Goal: Browse casually: Explore the website without a specific task or goal

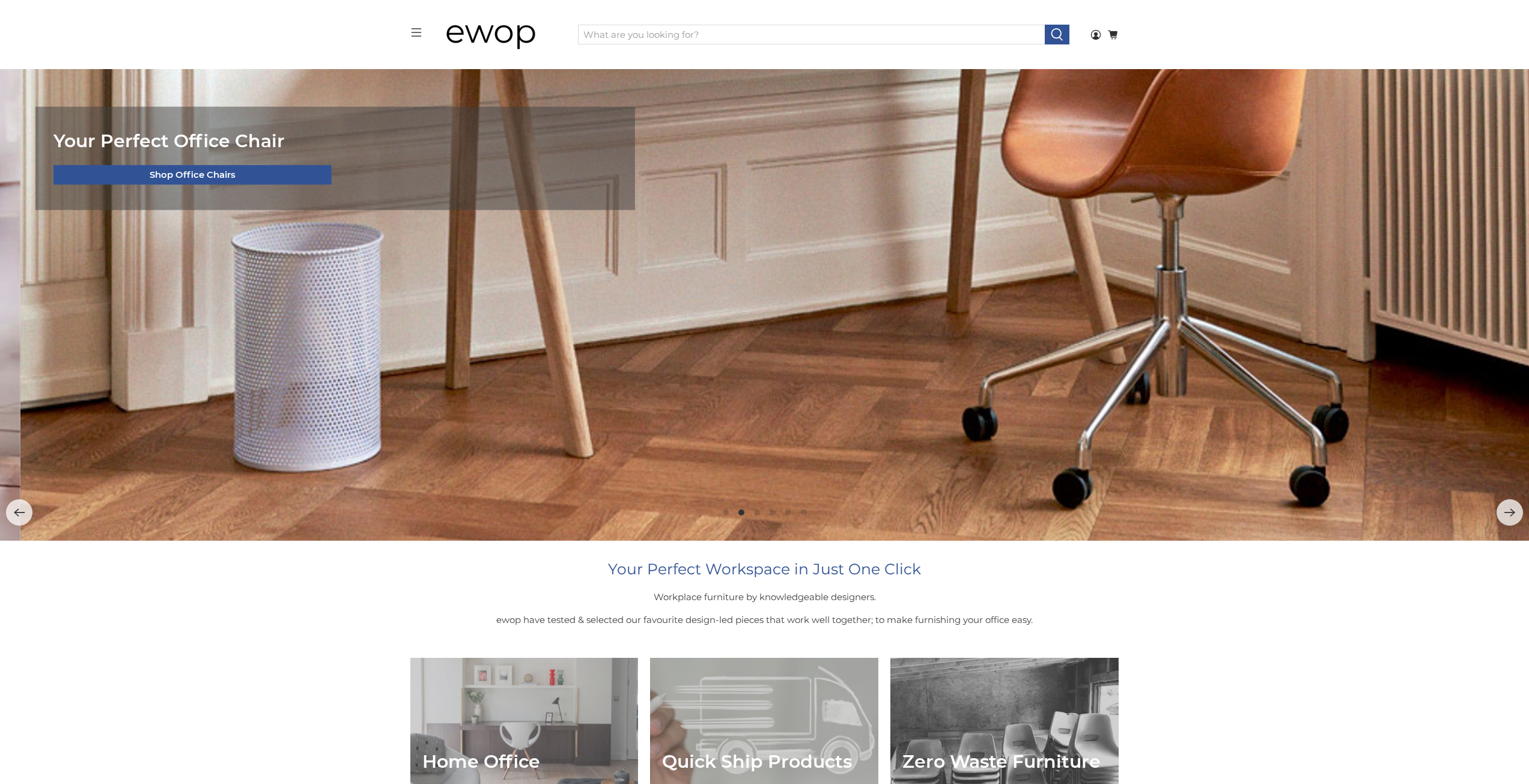
scroll to position [2, 0]
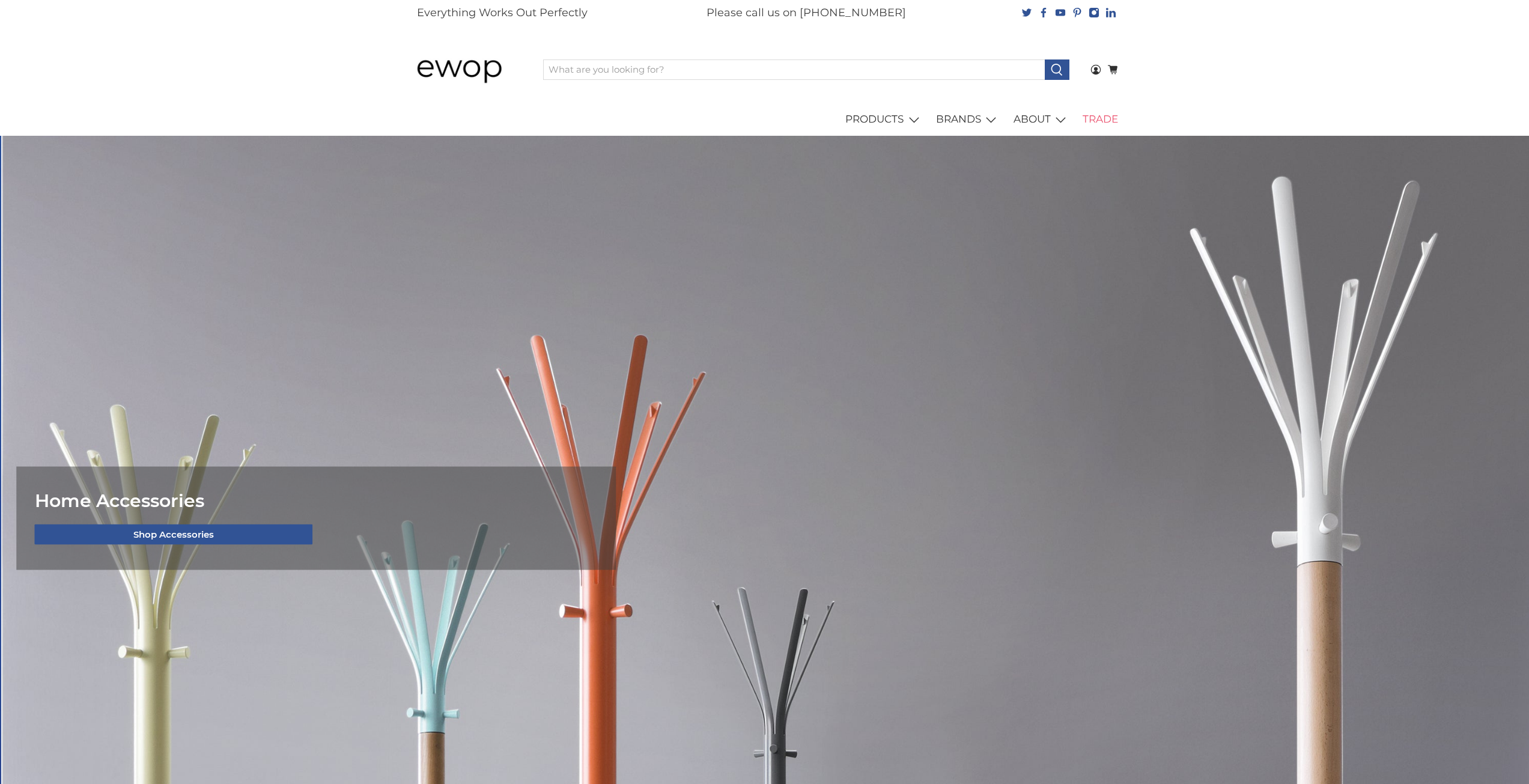
click at [1105, 120] on link "TRADE" at bounding box center [1100, 120] width 49 height 34
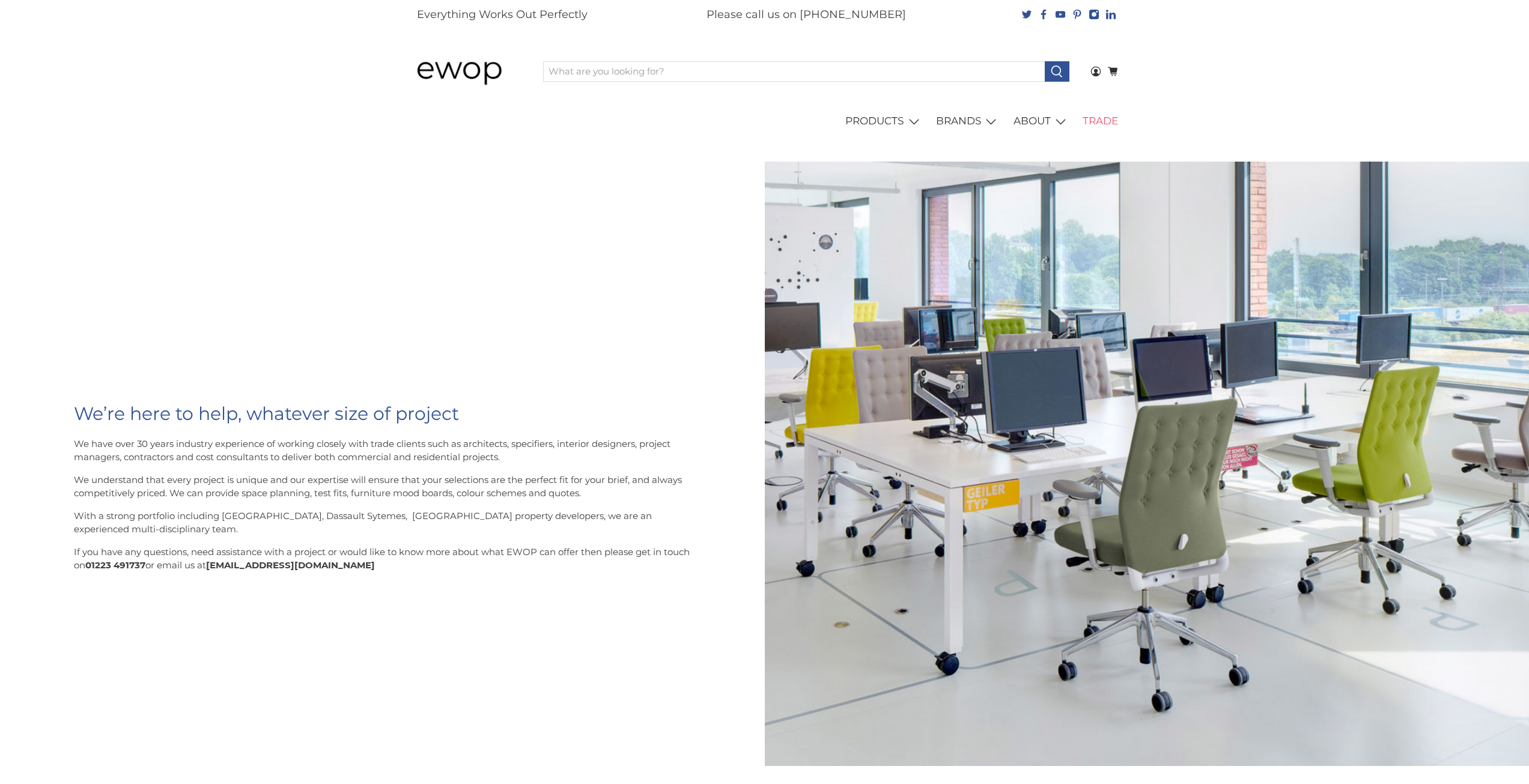
click at [377, 307] on section "We’re here to help, whatever size of project We have over 30 years industry exp…" at bounding box center [382, 487] width 669 height 604
click at [469, 77] on img at bounding box center [468, 71] width 114 height 57
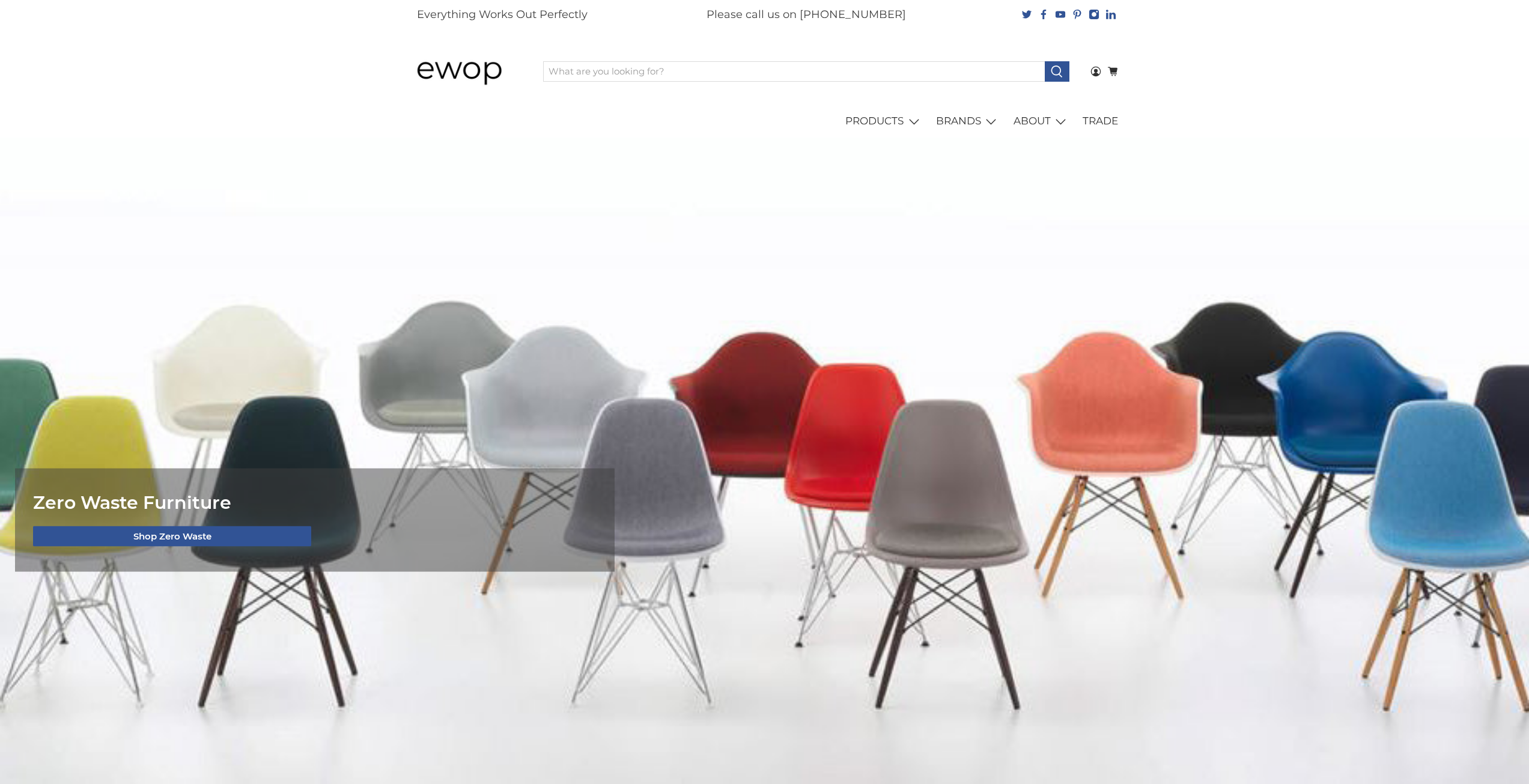
click at [441, 79] on img at bounding box center [468, 71] width 114 height 57
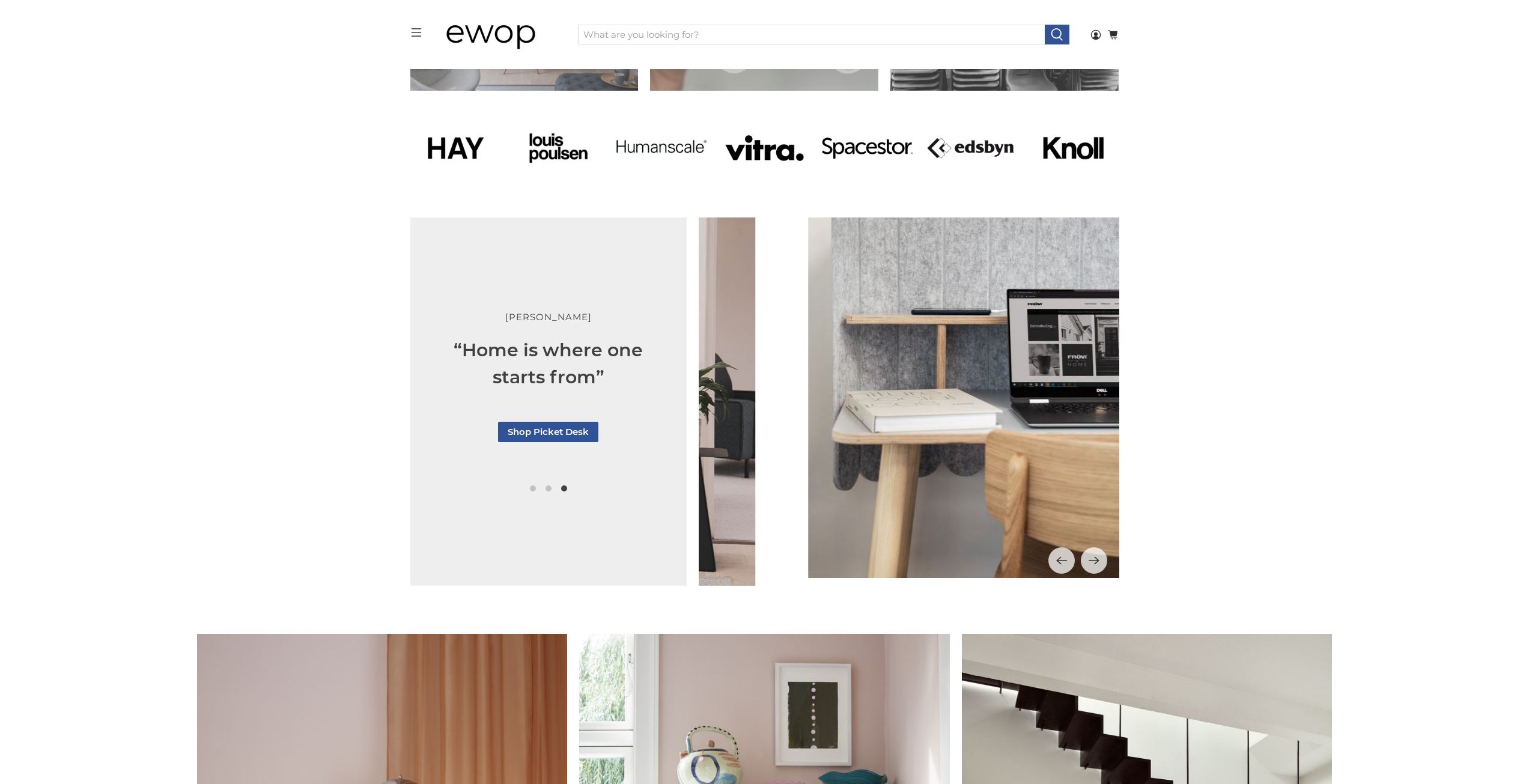
scroll to position [1084, 0]
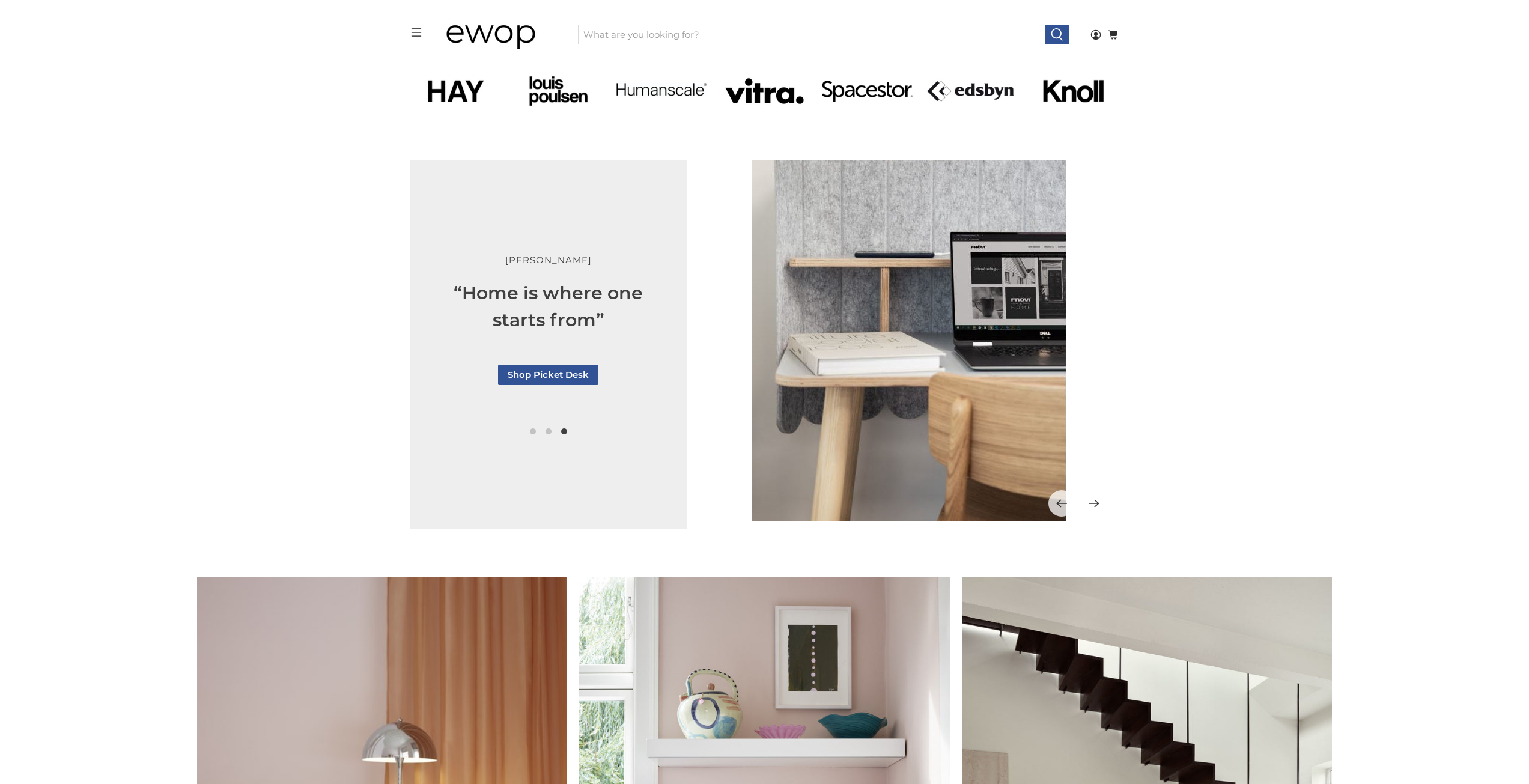
click at [1046, 509] on img at bounding box center [909, 340] width 315 height 360
click at [1053, 511] on button "Previous" at bounding box center [1061, 503] width 26 height 26
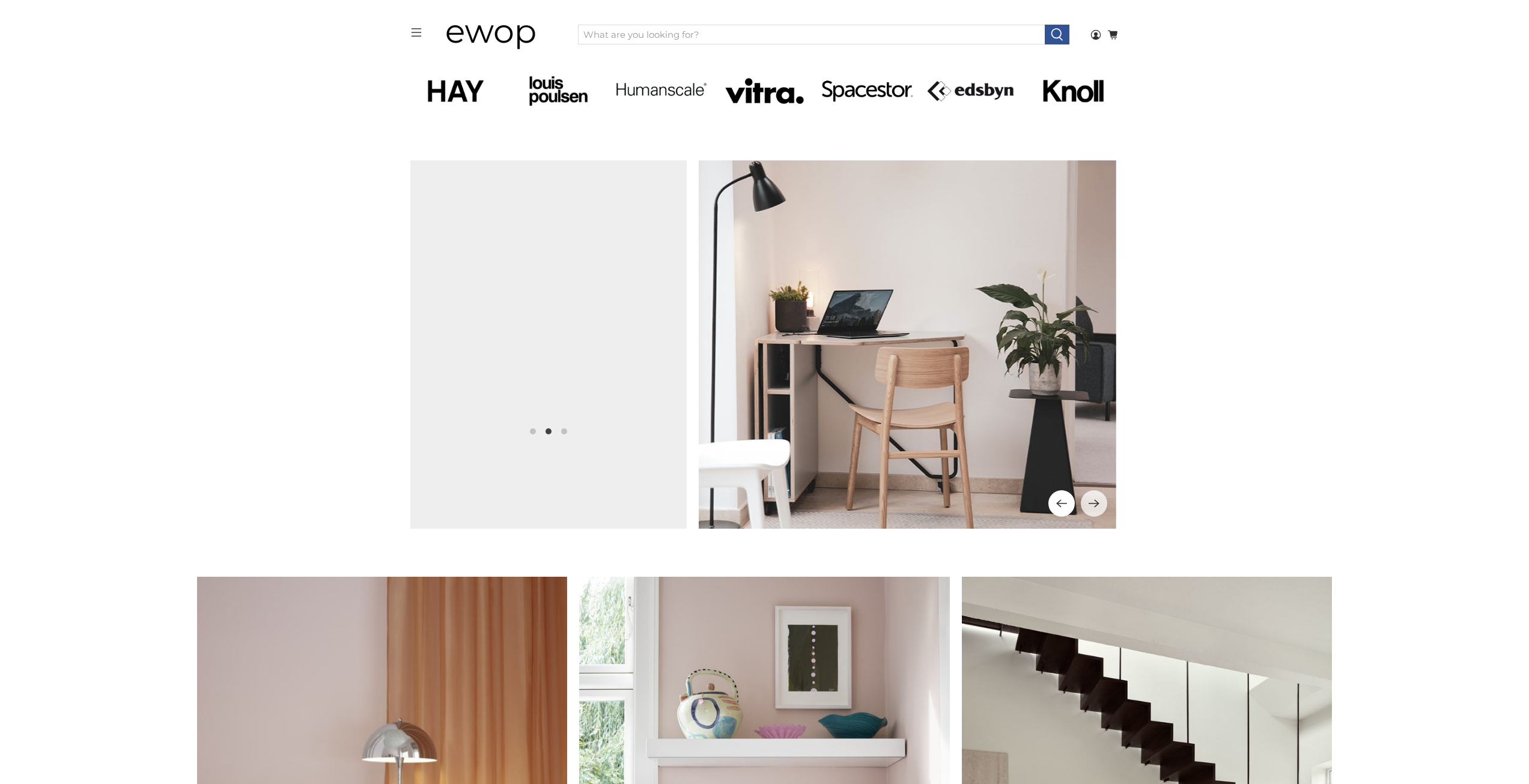
click at [1053, 511] on button "Previous" at bounding box center [1061, 503] width 26 height 26
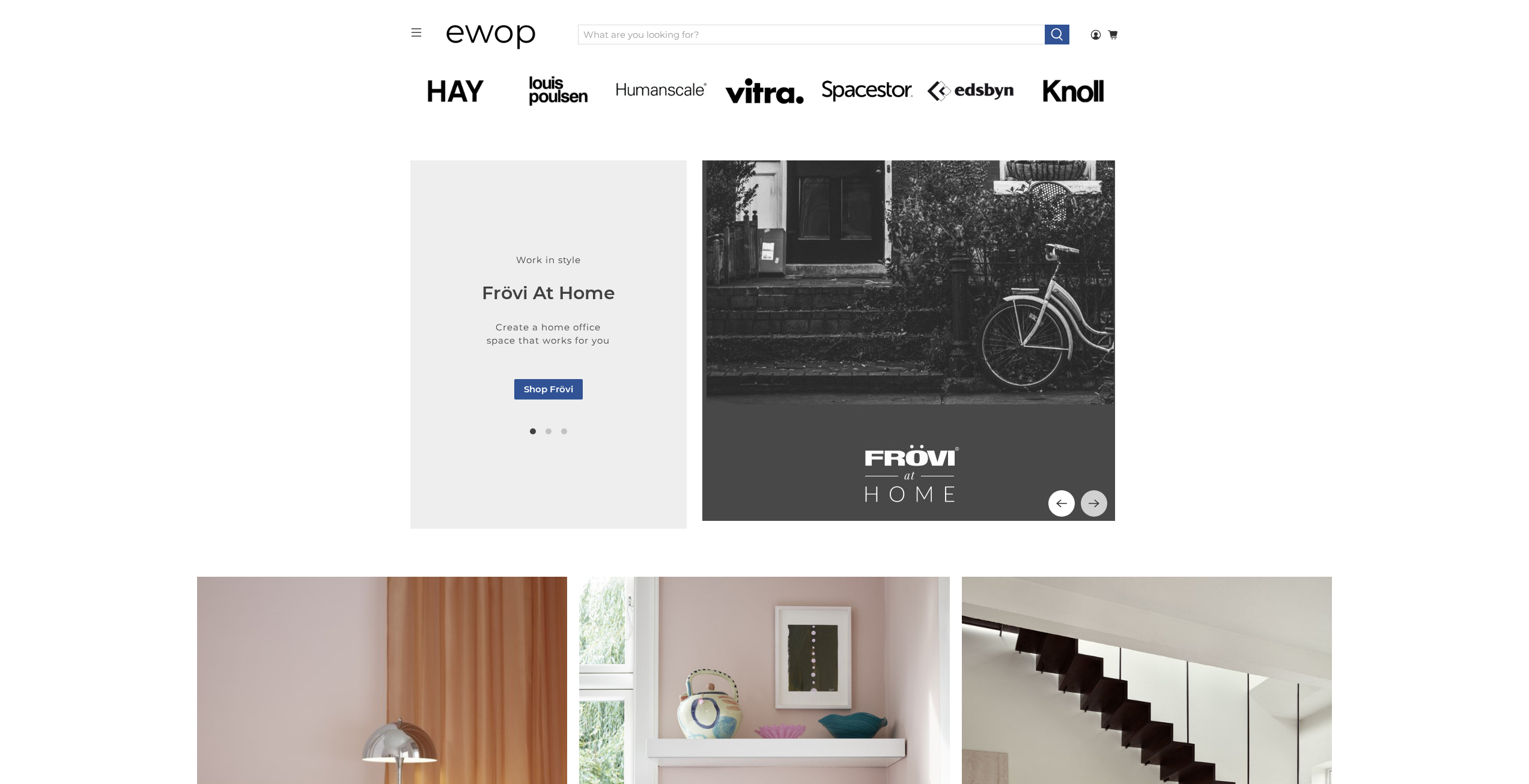
click at [1060, 511] on button "Previous" at bounding box center [1061, 503] width 26 height 26
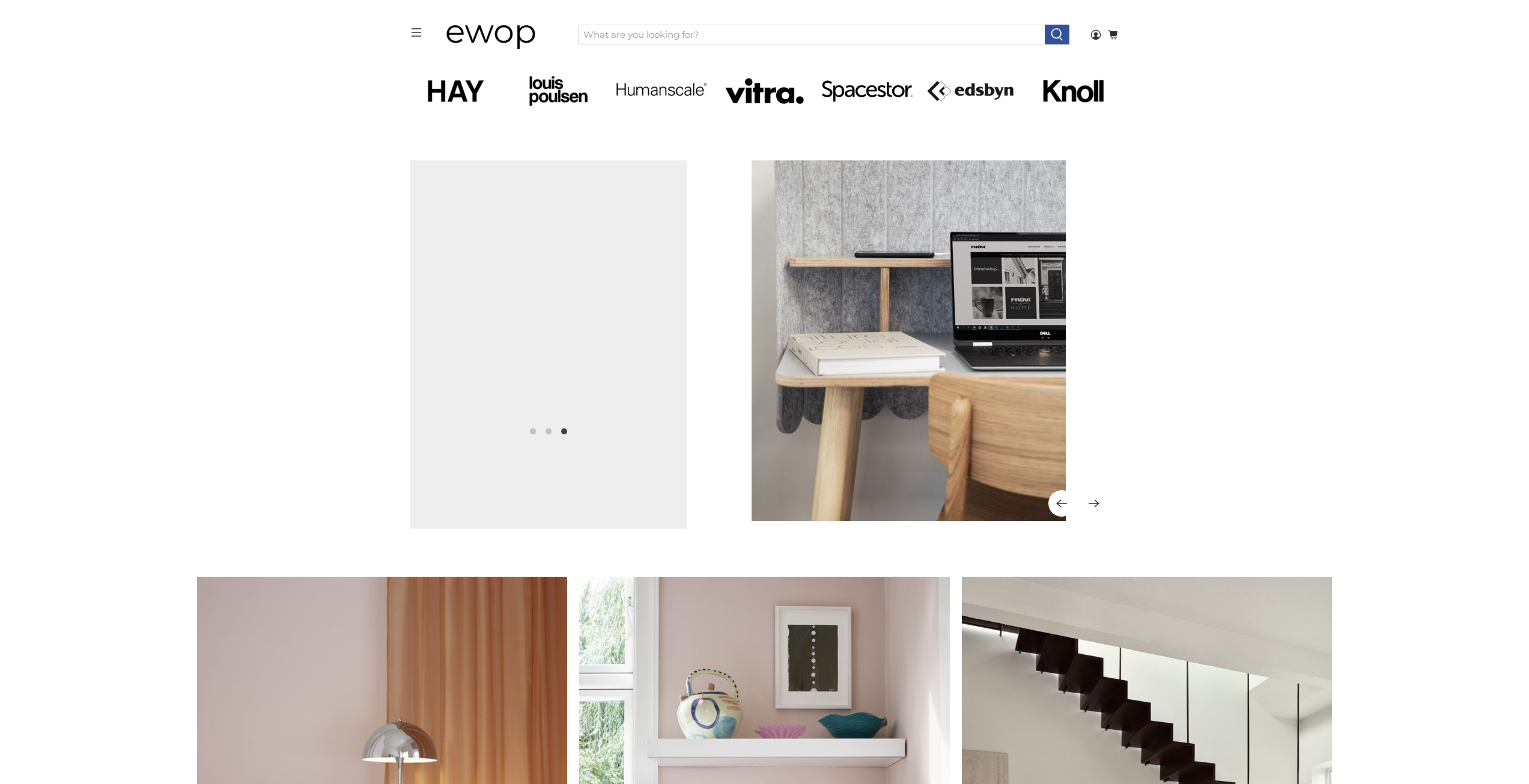
click at [1060, 511] on button "Previous" at bounding box center [1061, 503] width 26 height 26
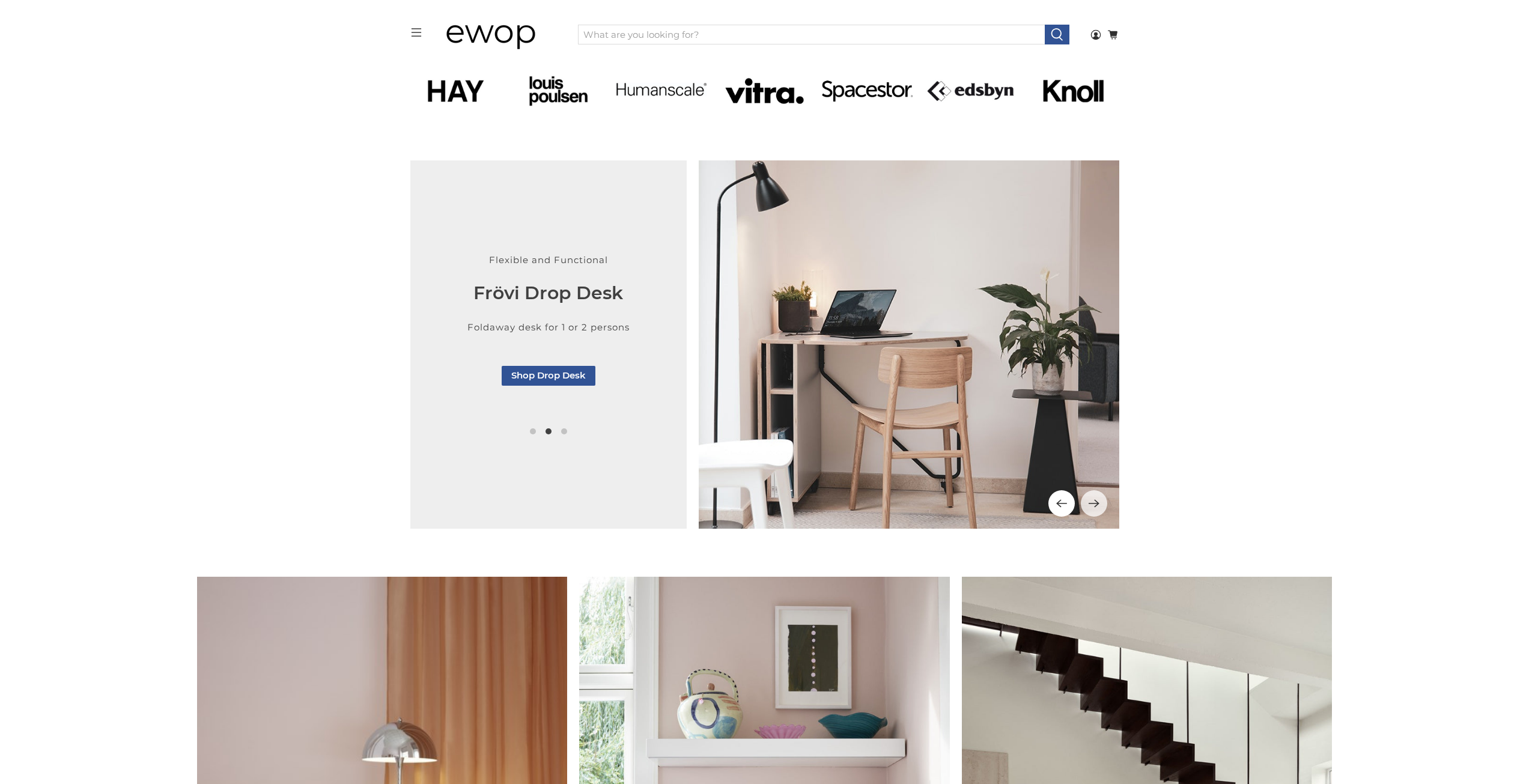
click at [1060, 511] on button "Previous" at bounding box center [1061, 503] width 26 height 26
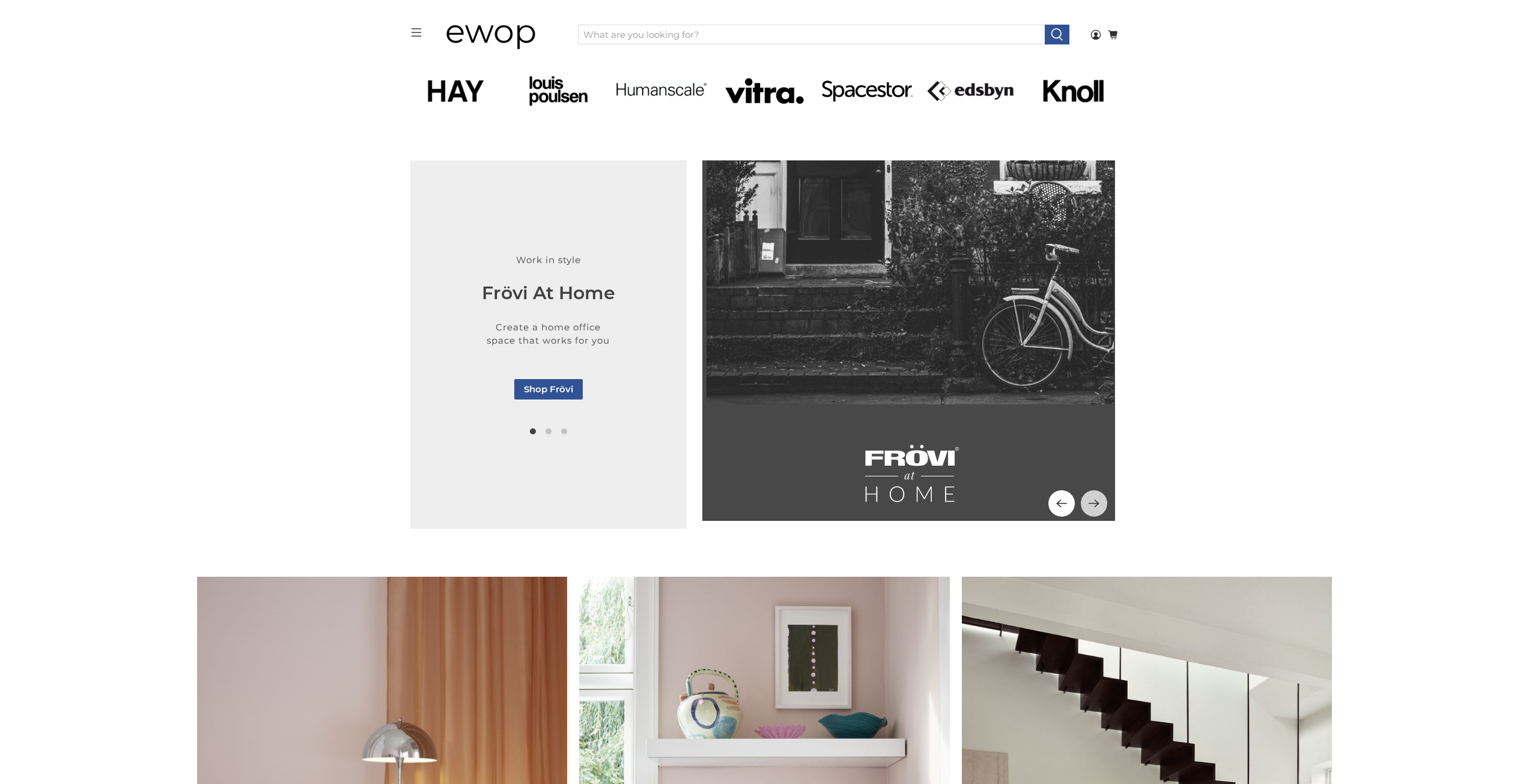
click at [1060, 511] on button "Previous" at bounding box center [1061, 503] width 26 height 26
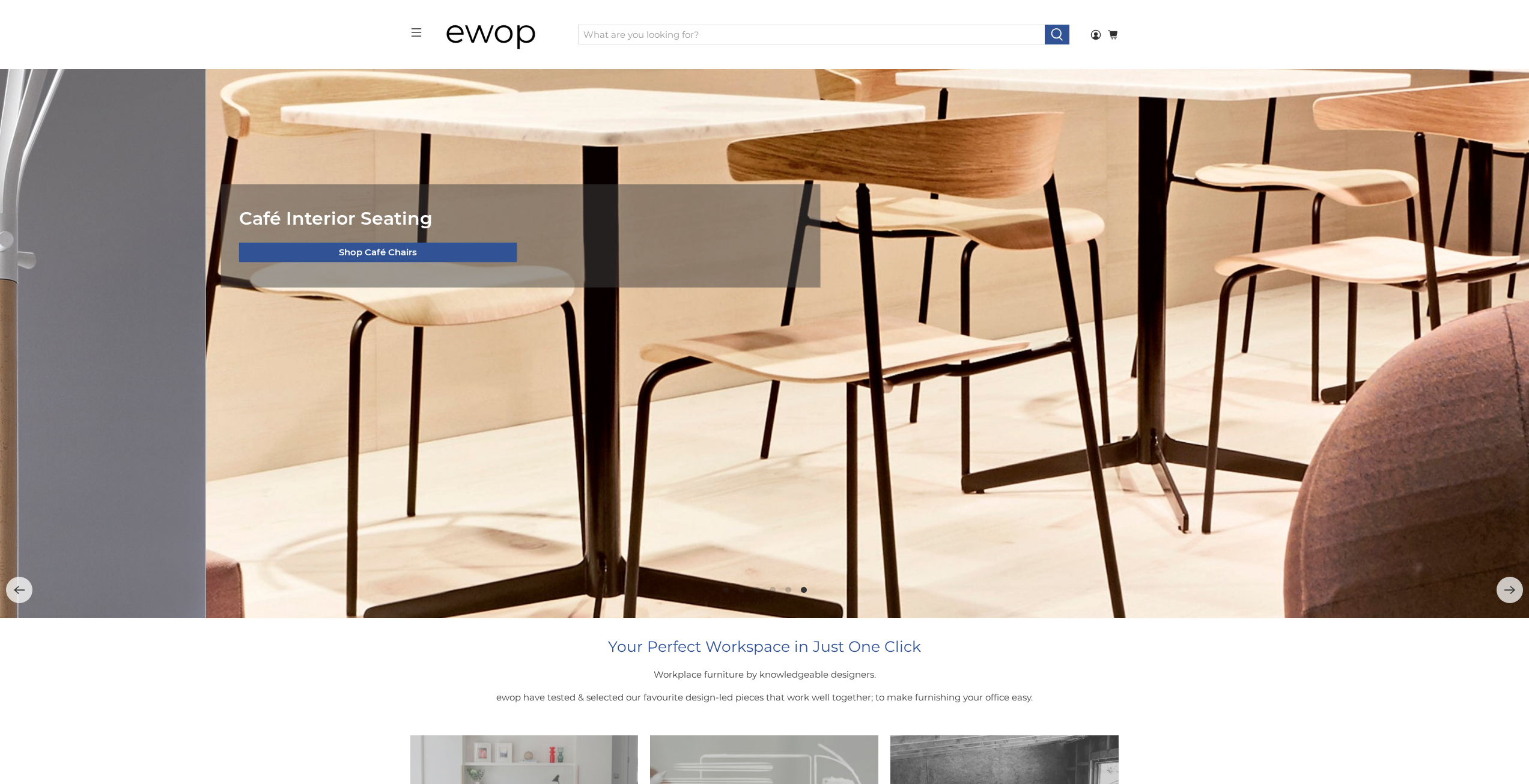
scroll to position [165, 0]
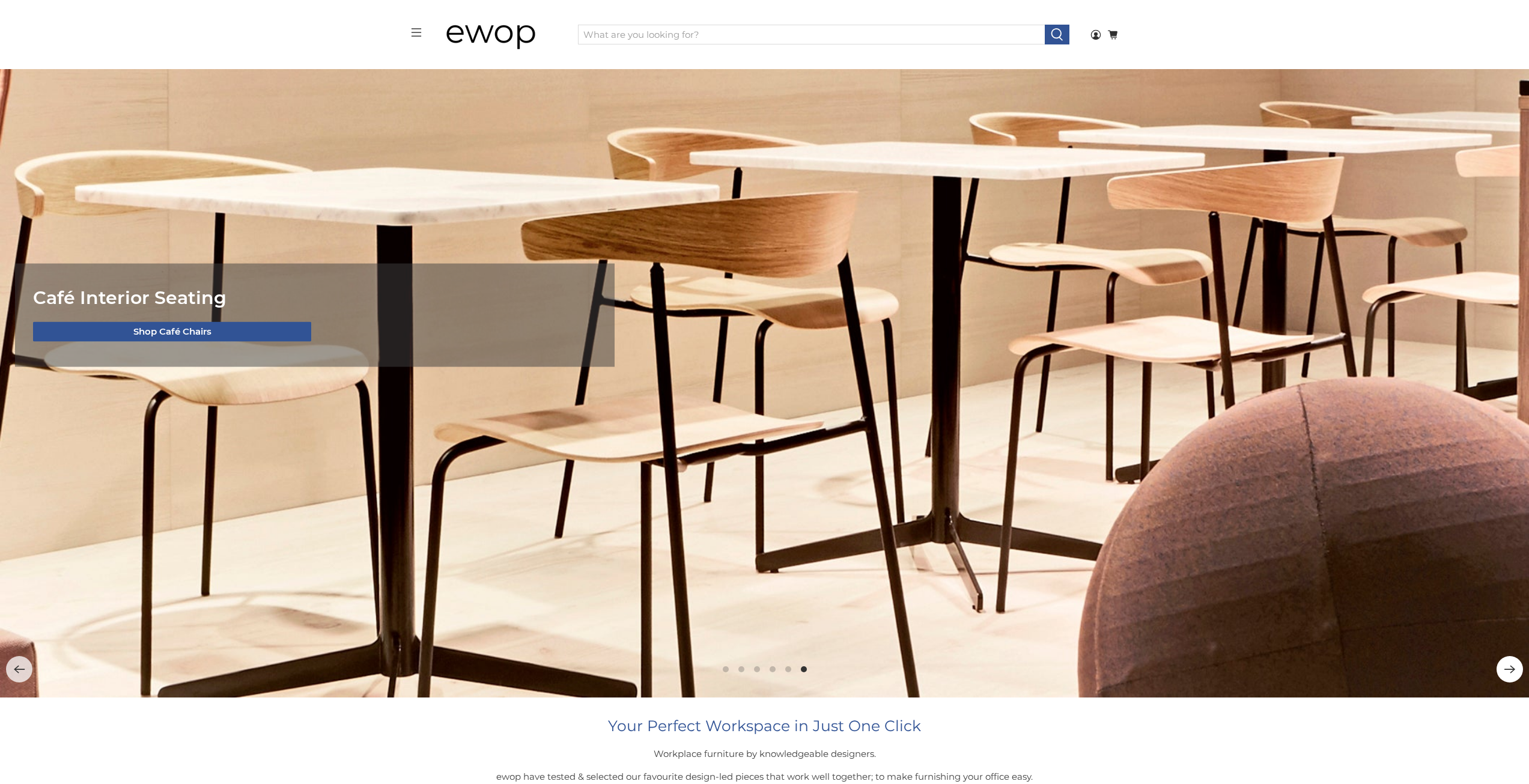
click at [1504, 672] on icon "Next" at bounding box center [1510, 669] width 12 height 12
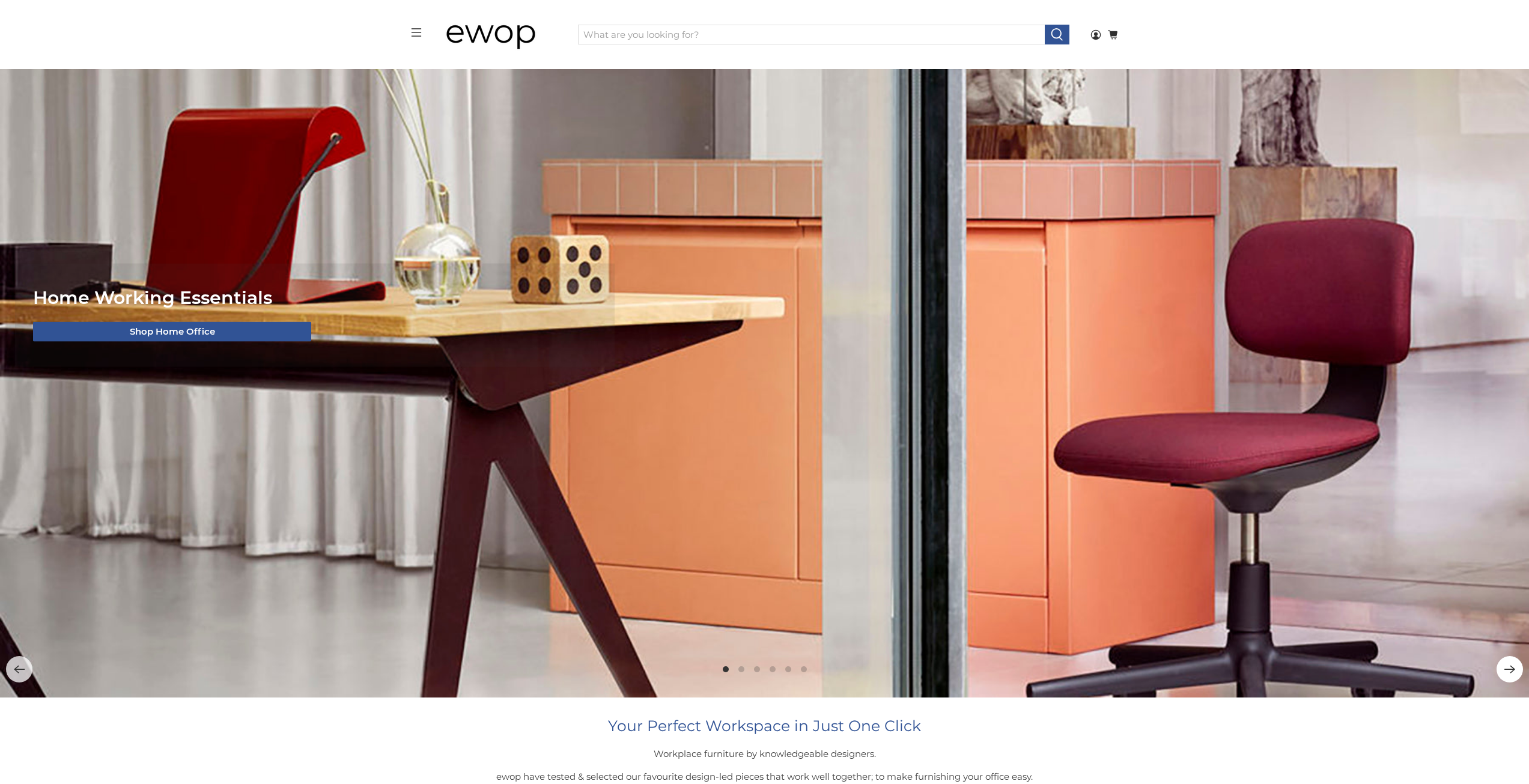
click at [1504, 672] on icon "Next" at bounding box center [1510, 669] width 12 height 12
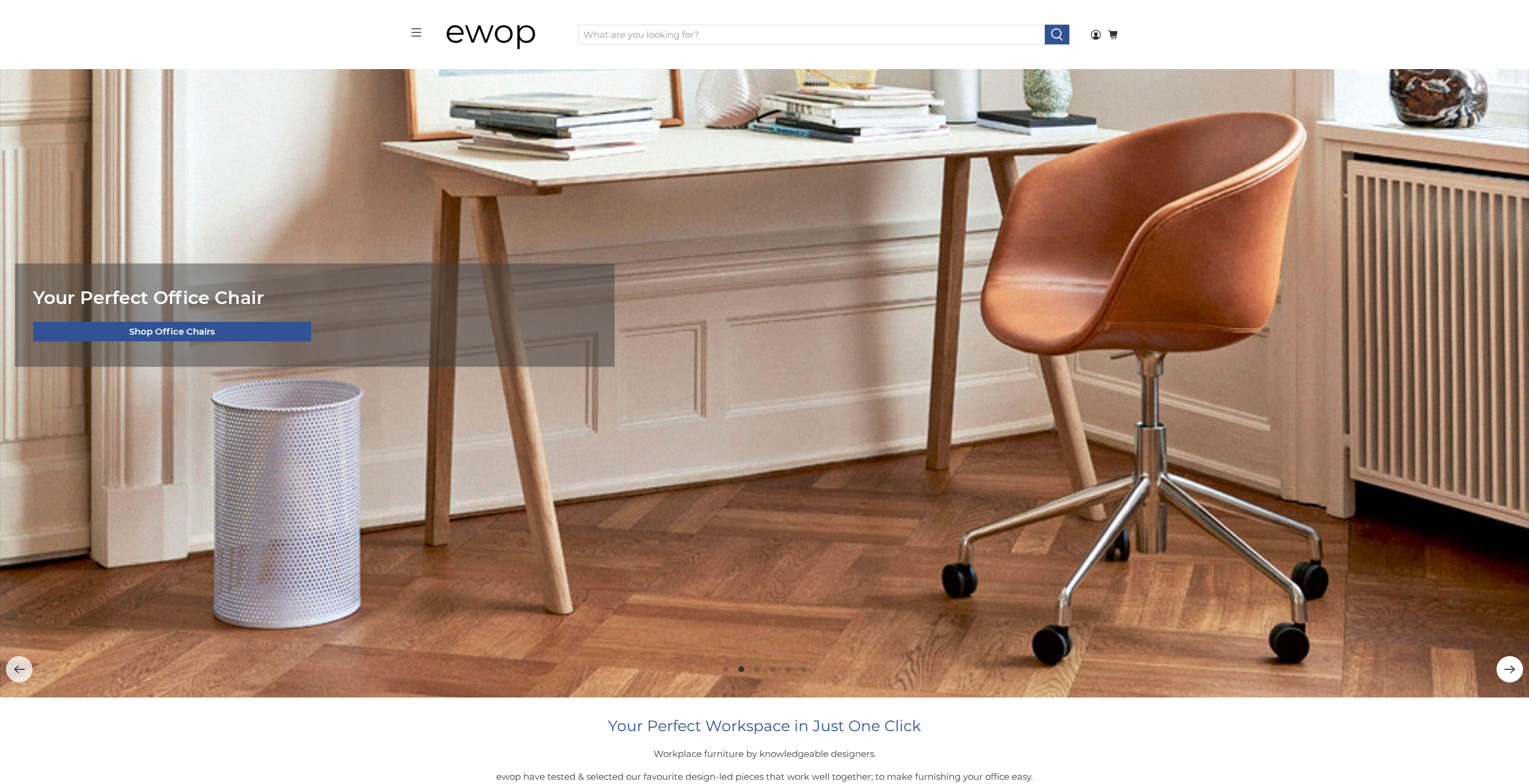
click at [1504, 672] on icon "Next" at bounding box center [1510, 669] width 12 height 12
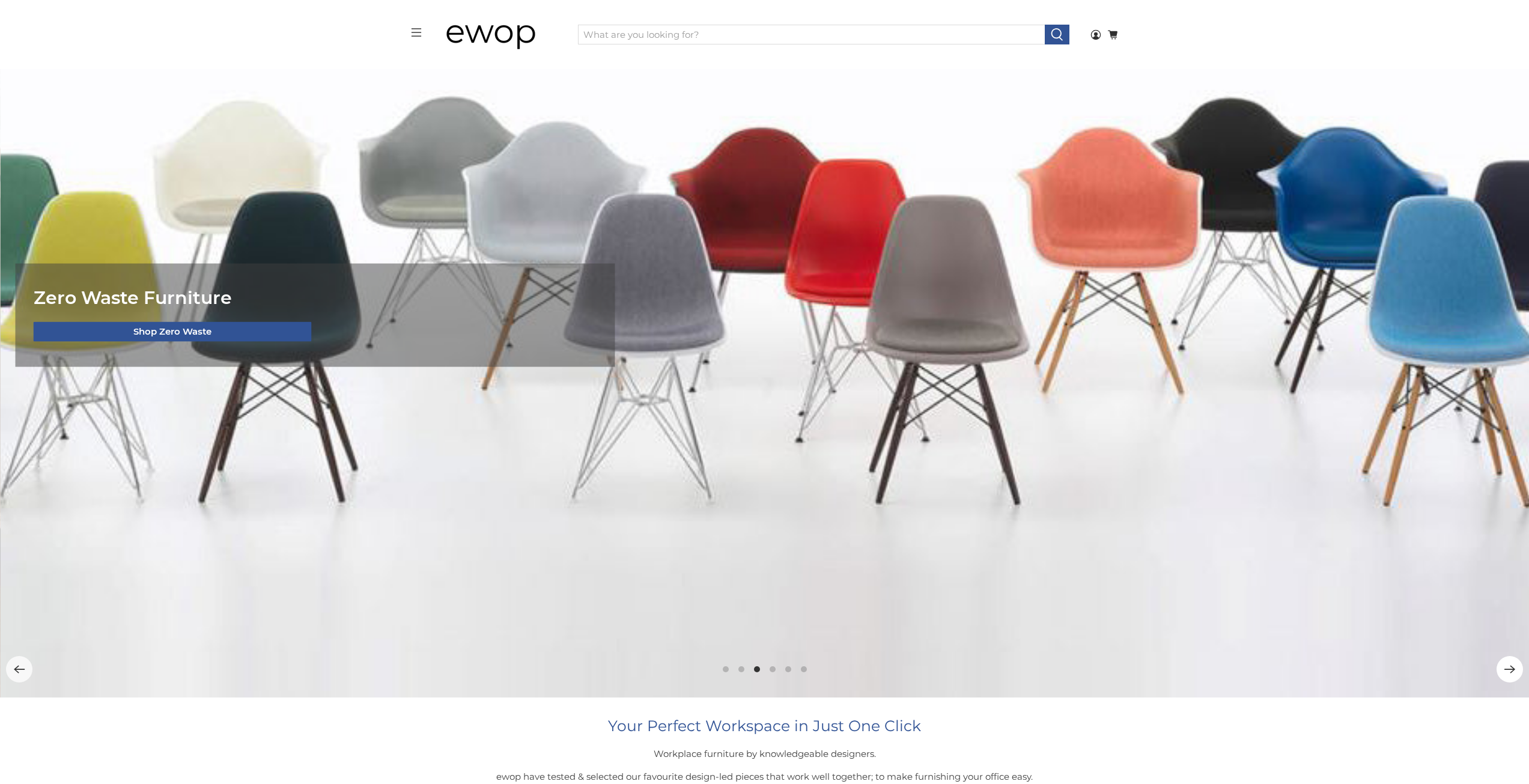
click at [1504, 672] on icon "Next" at bounding box center [1510, 669] width 12 height 12
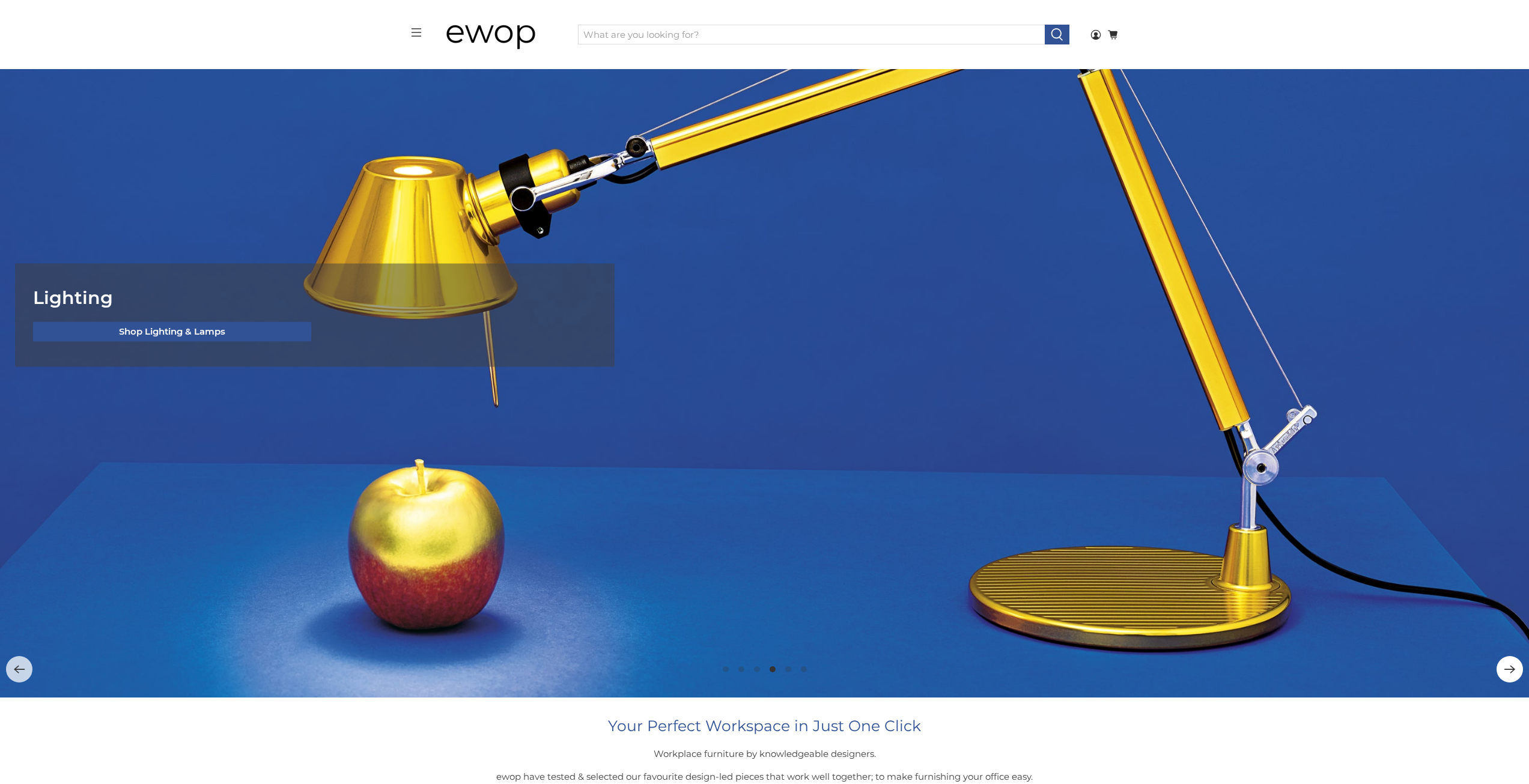
click at [1504, 672] on icon "Next" at bounding box center [1510, 669] width 12 height 12
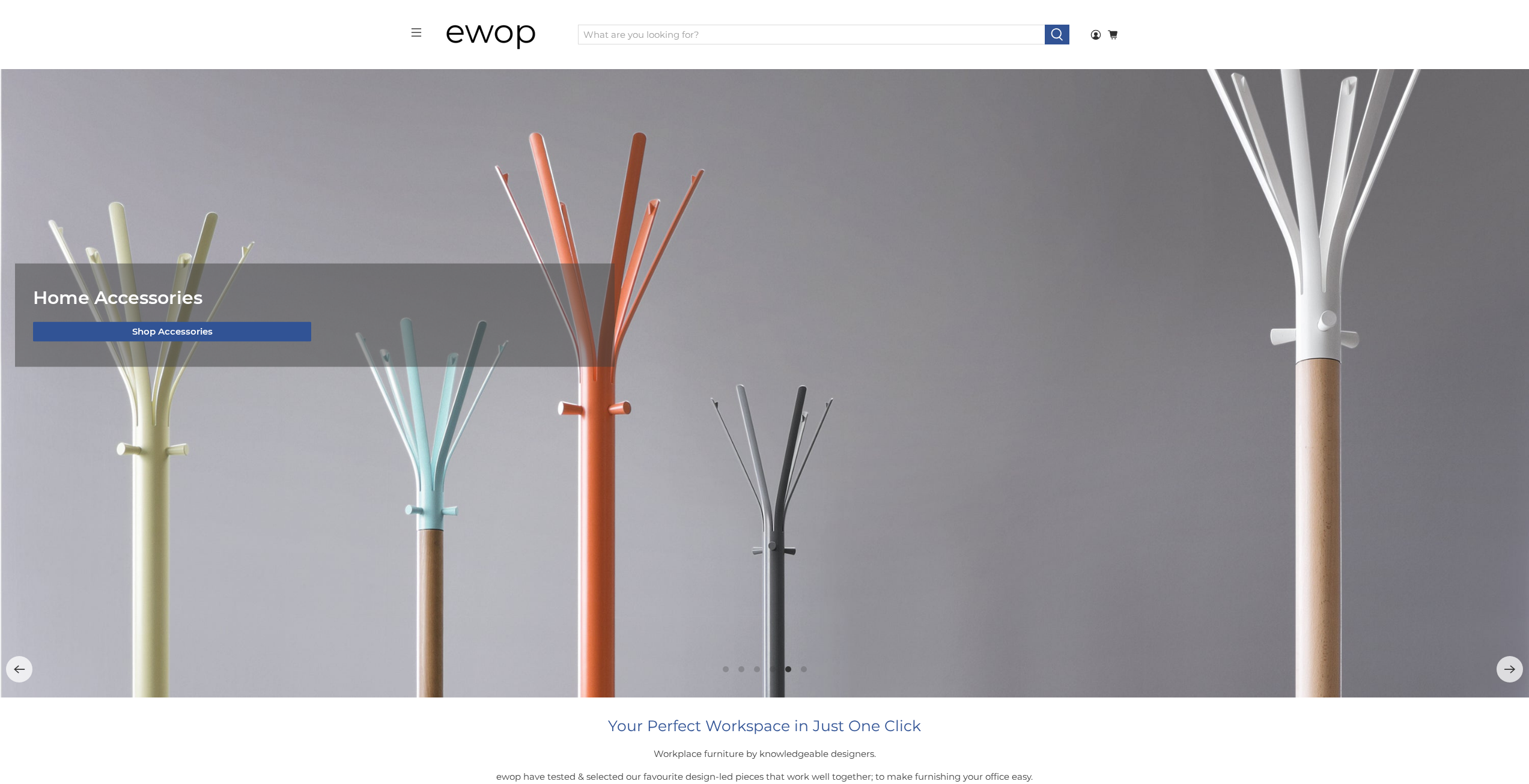
click at [743, 670] on li "Page dot 2" at bounding box center [742, 669] width 6 height 6
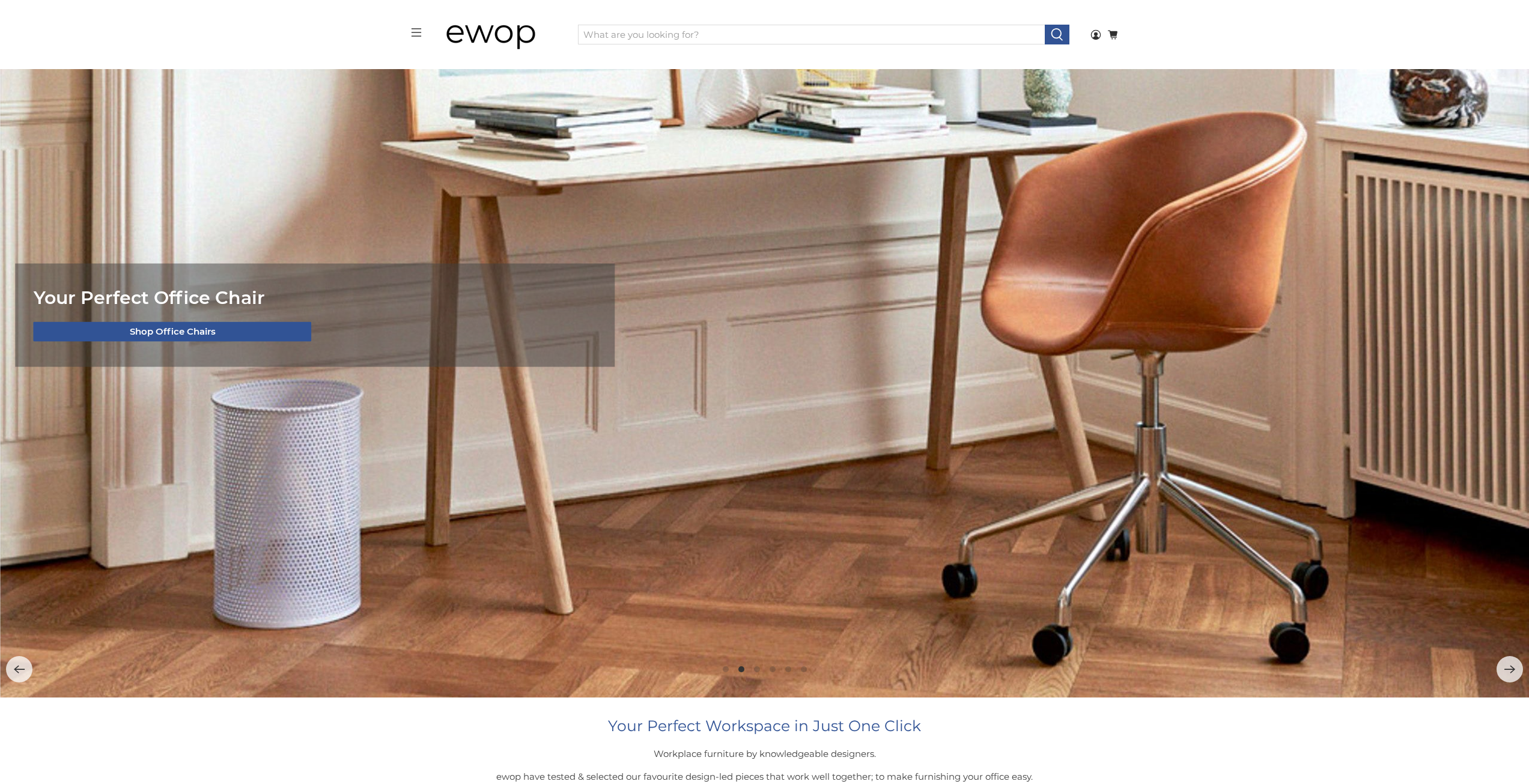
click at [723, 668] on li "Page dot 1" at bounding box center [726, 669] width 6 height 6
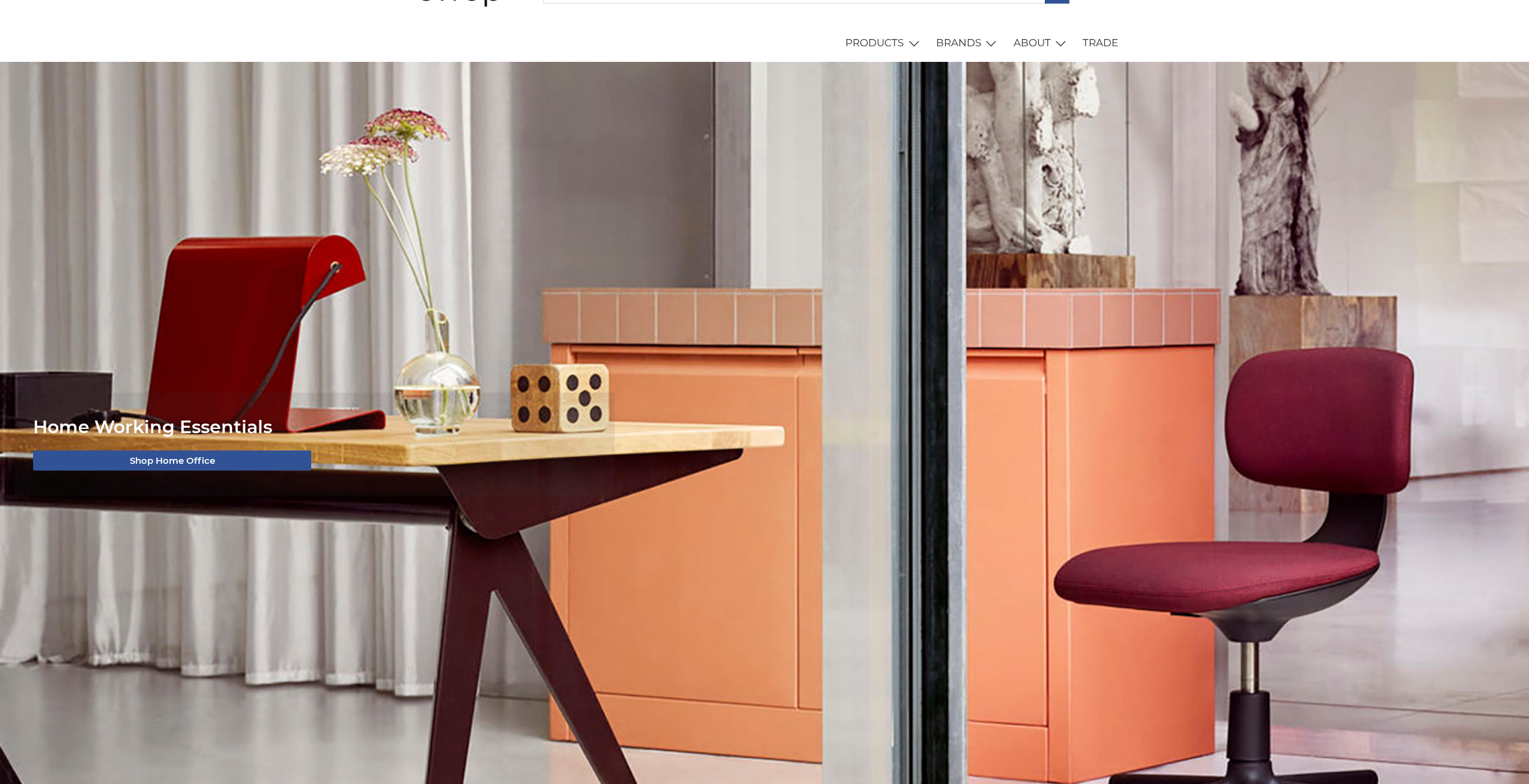
scroll to position [0, 0]
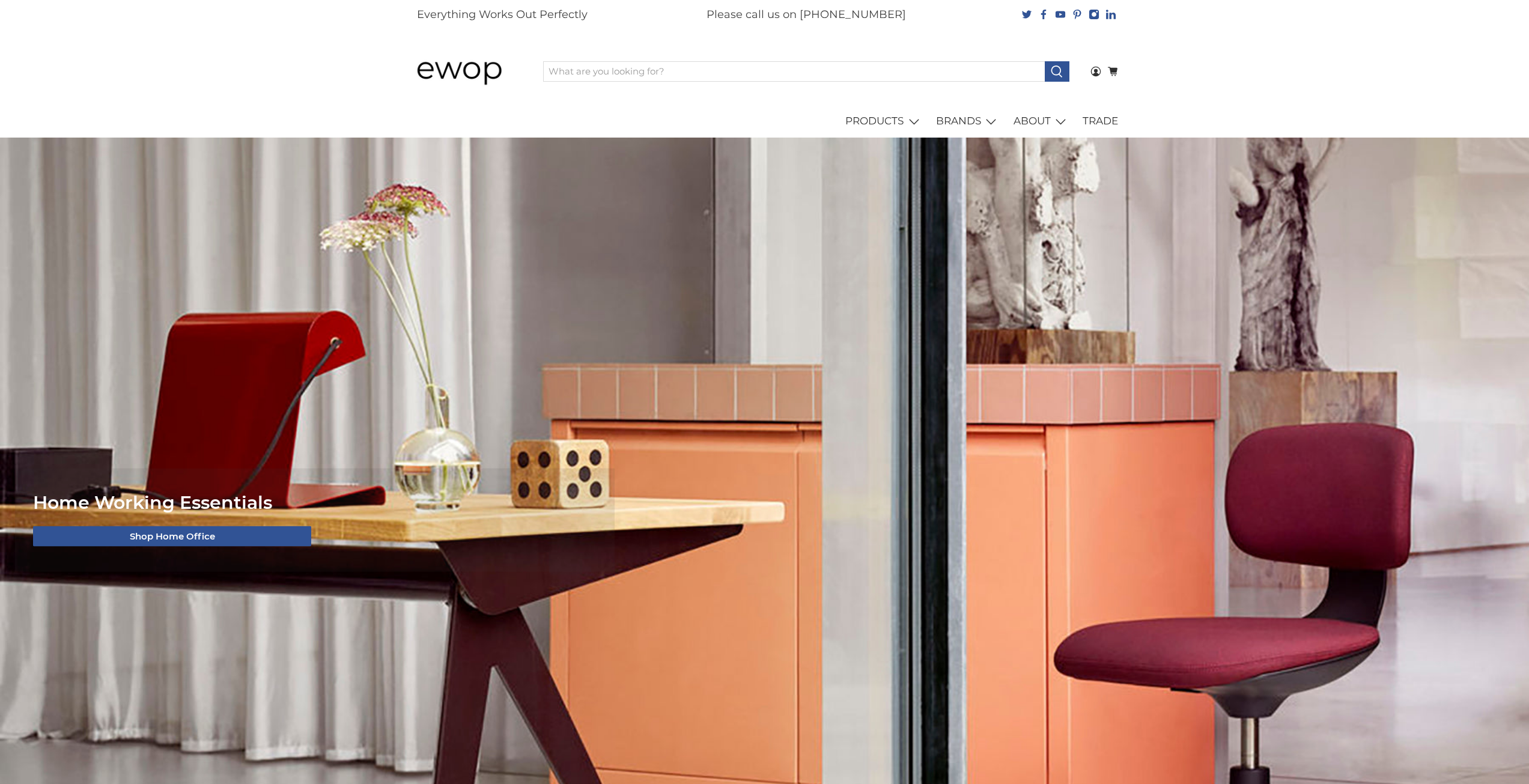
click at [462, 80] on img at bounding box center [468, 71] width 114 height 57
